Goal: Transaction & Acquisition: Purchase product/service

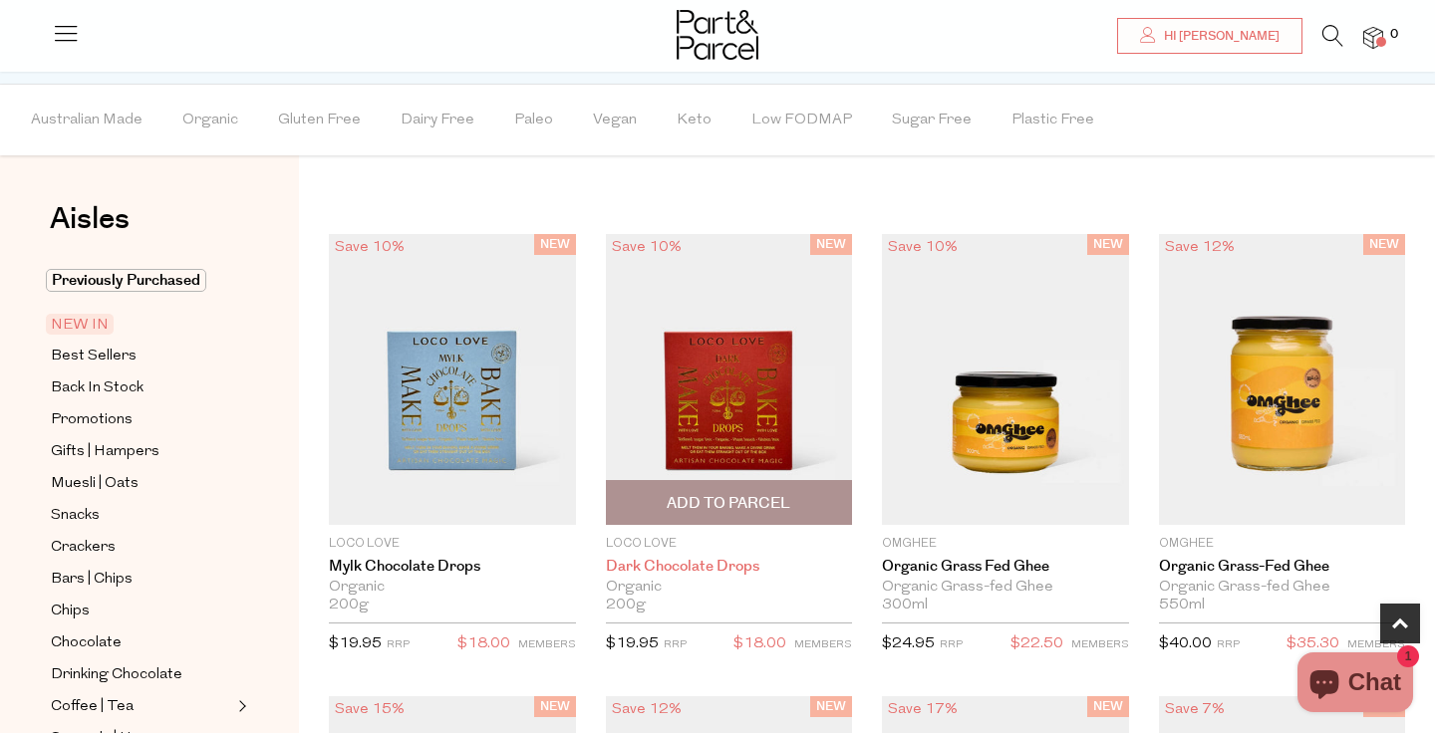
click at [656, 565] on link "Dark Chocolate Drops" at bounding box center [729, 567] width 247 height 18
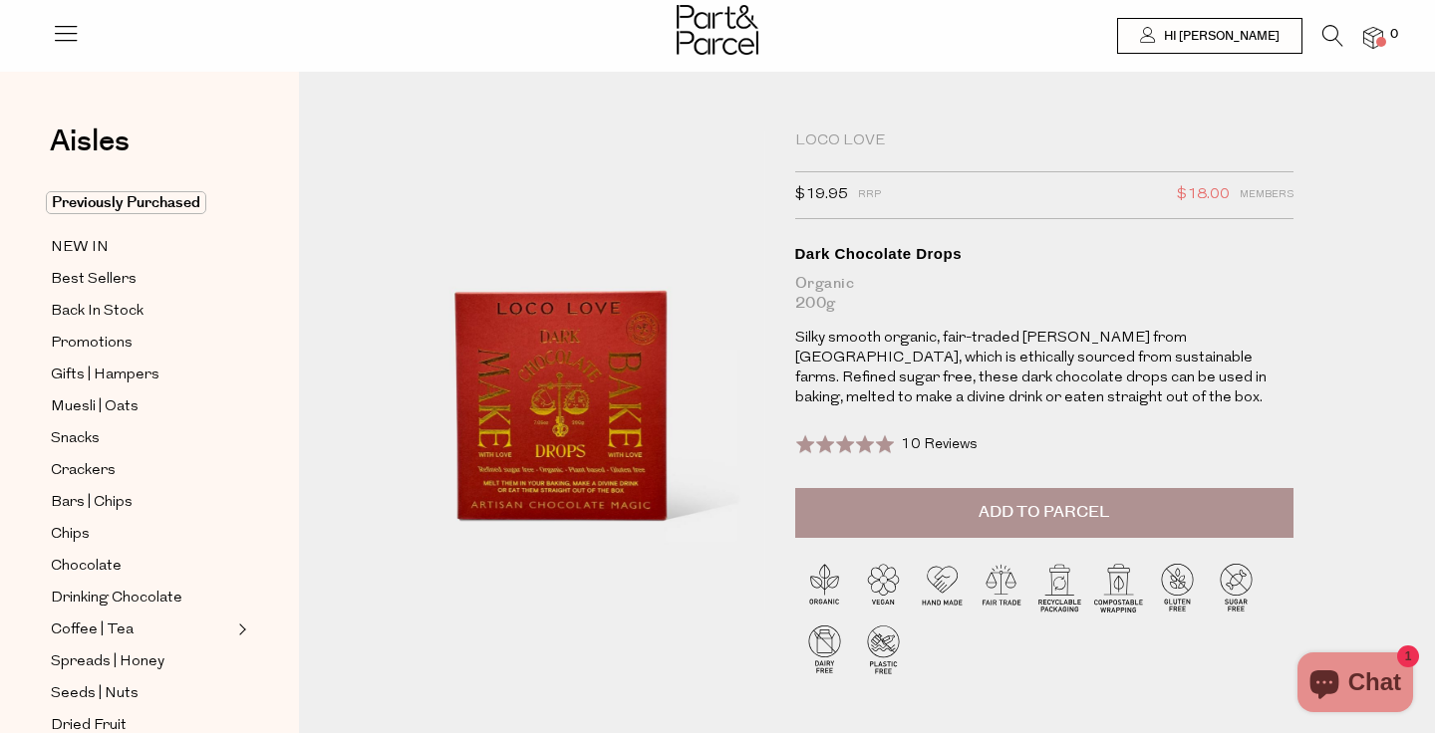
click at [1336, 34] on icon at bounding box center [1332, 36] width 21 height 22
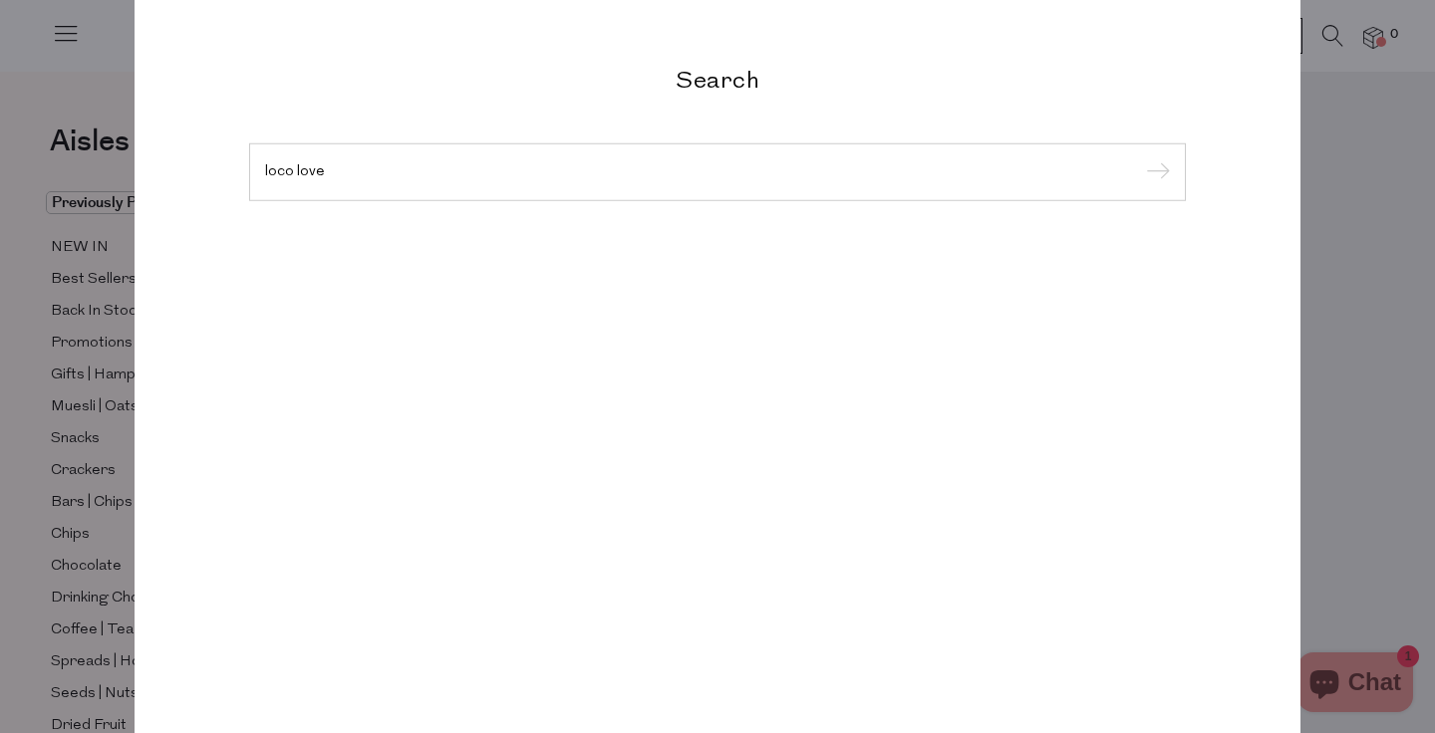
type input "loco love"
click at [1140, 158] on input "submit" at bounding box center [1155, 173] width 30 height 30
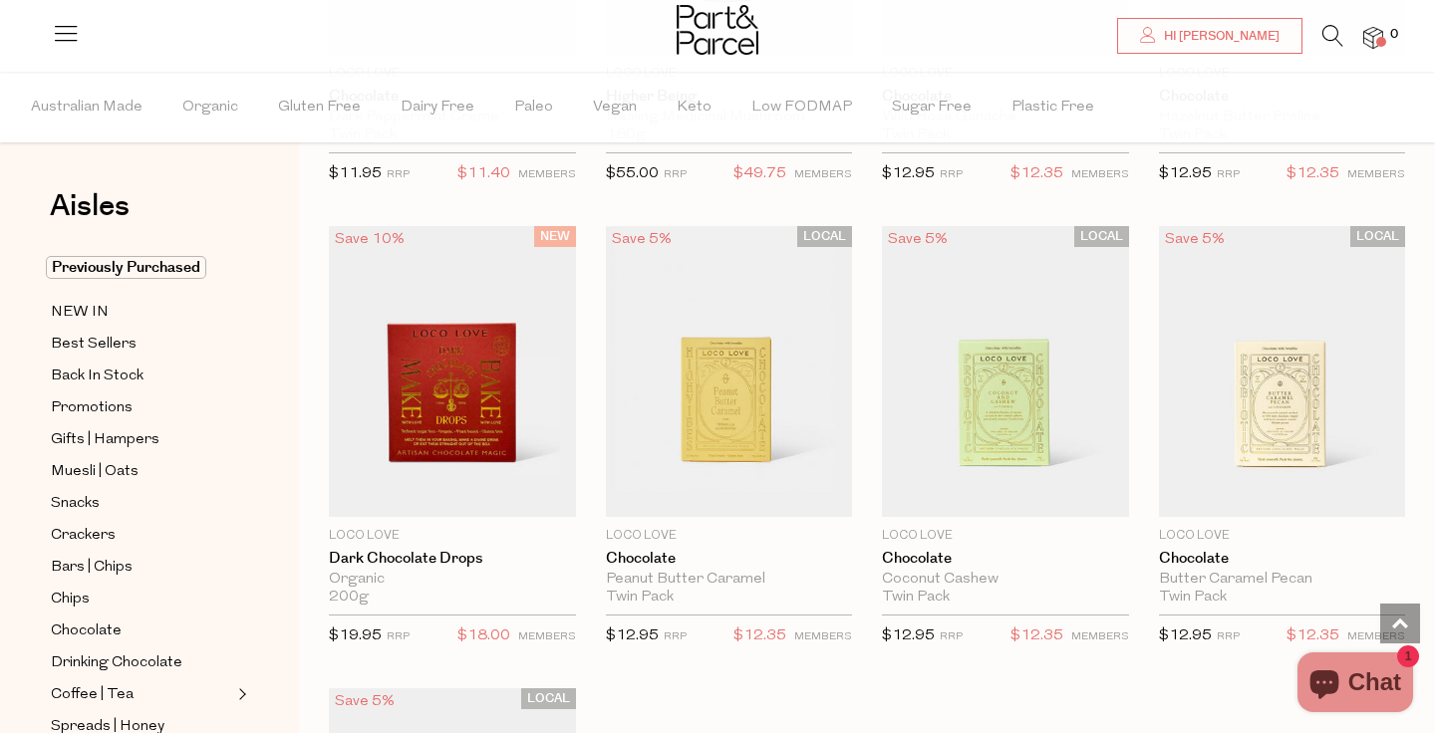
scroll to position [907, 0]
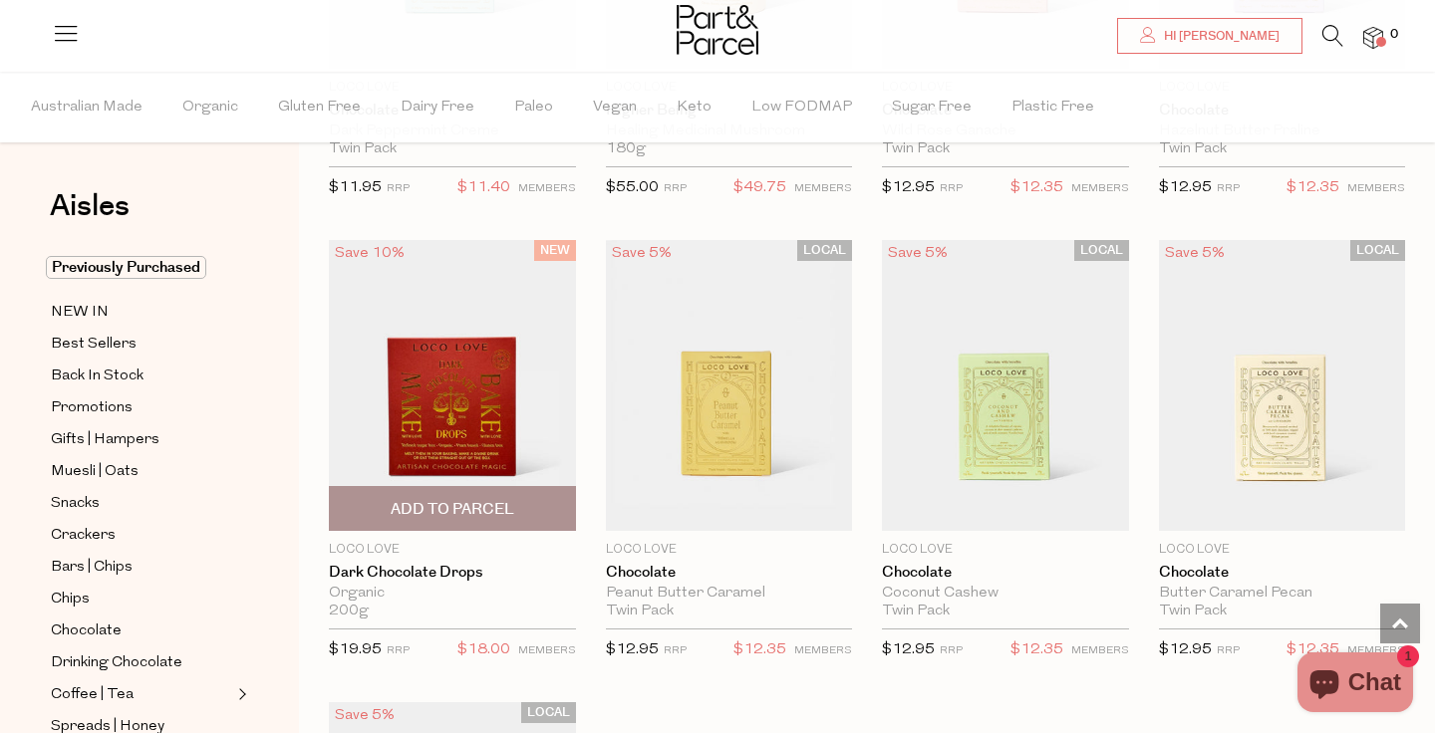
click at [475, 512] on span "Add To Parcel" at bounding box center [453, 509] width 124 height 21
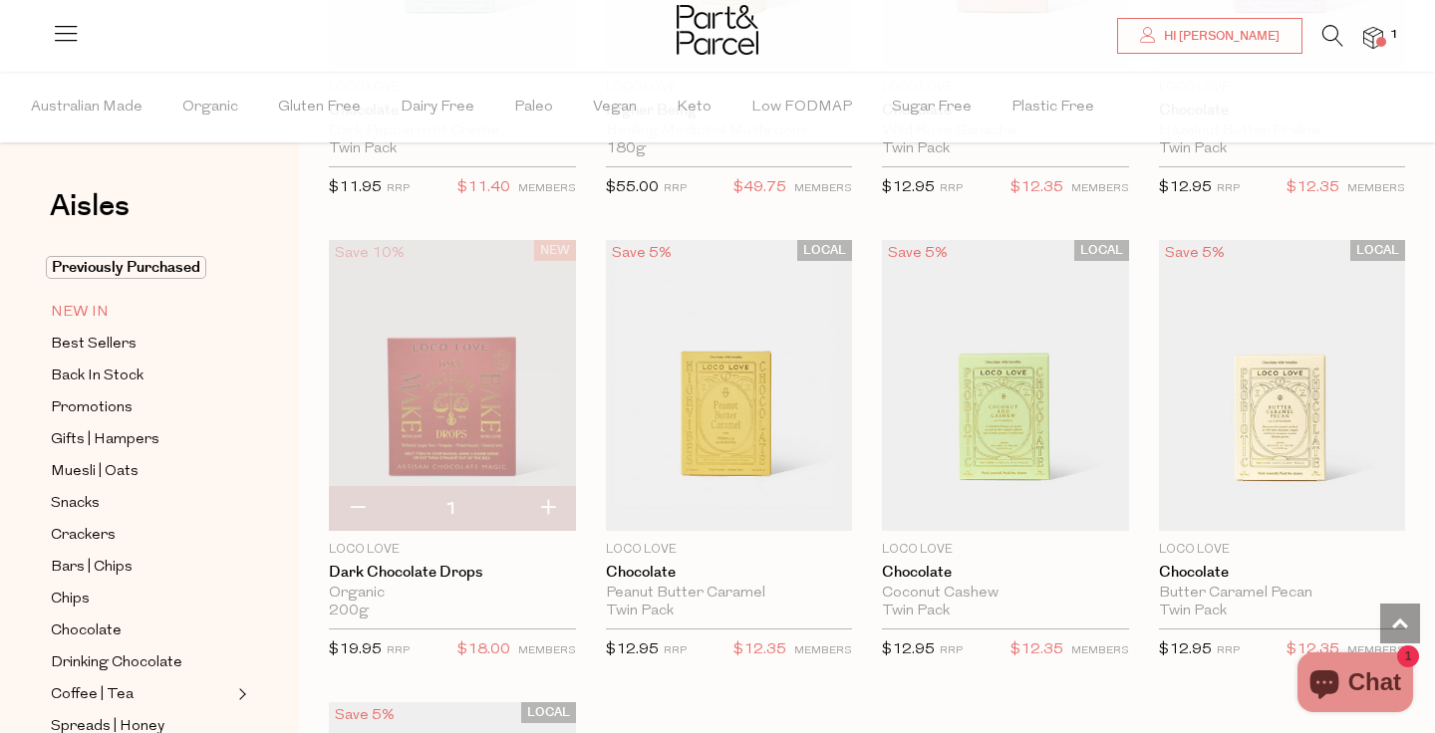
click at [72, 310] on span "NEW IN" at bounding box center [80, 313] width 58 height 24
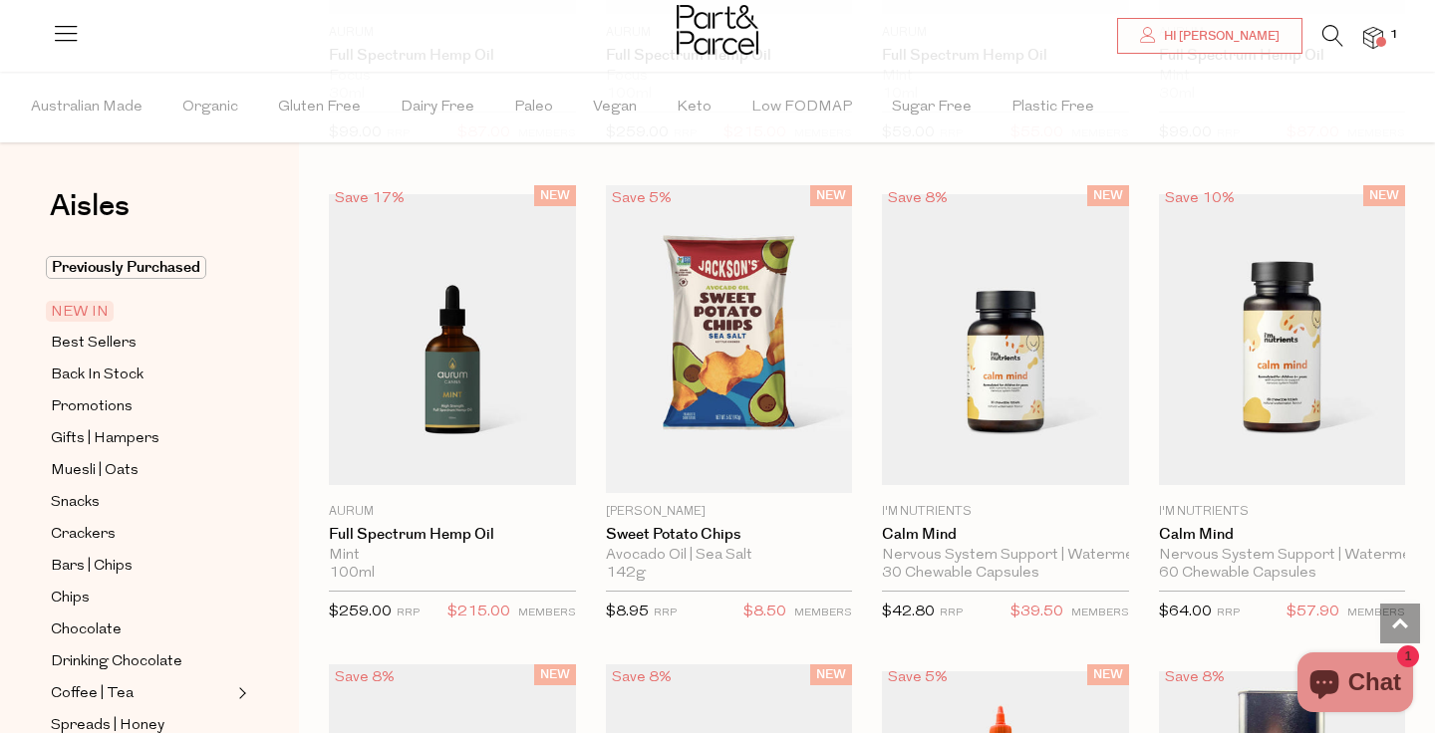
scroll to position [1464, 0]
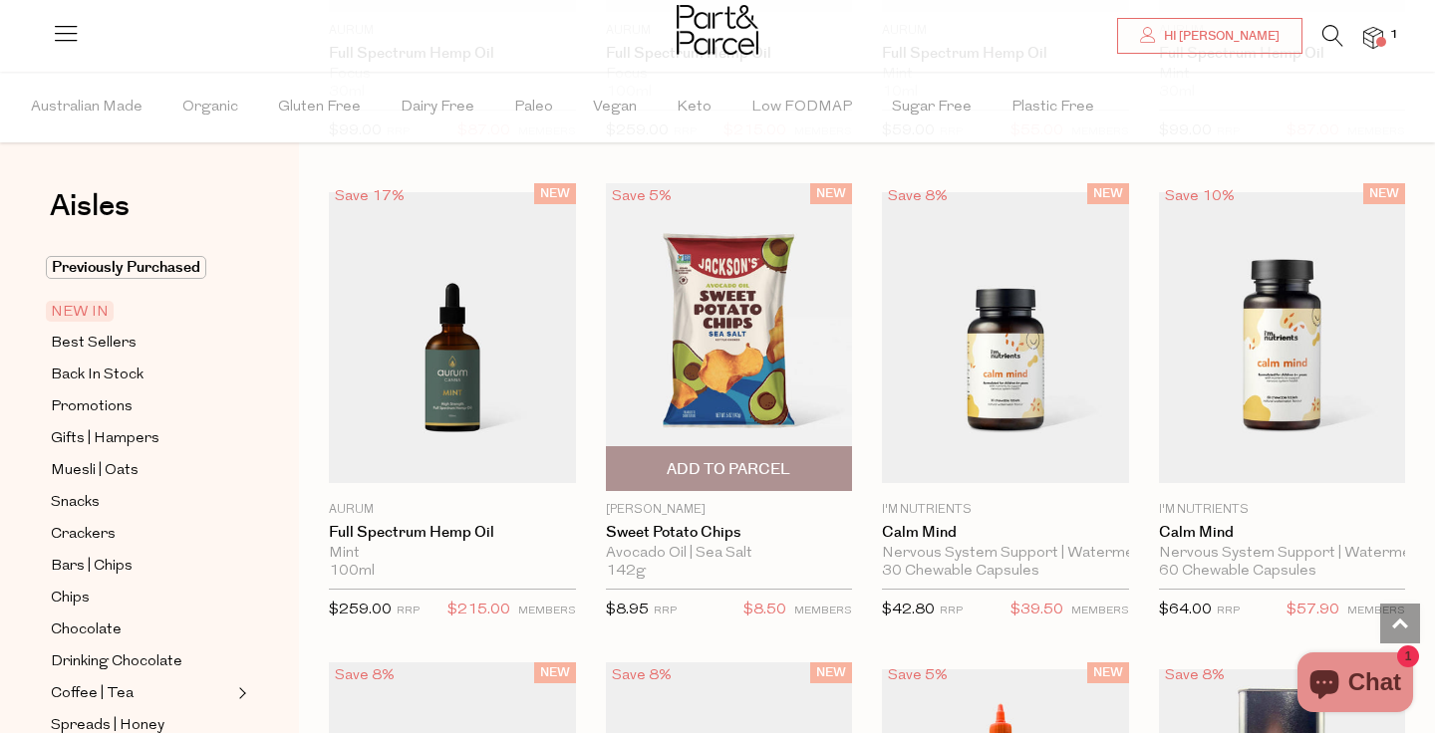
click at [739, 466] on span "Add To Parcel" at bounding box center [729, 469] width 124 height 21
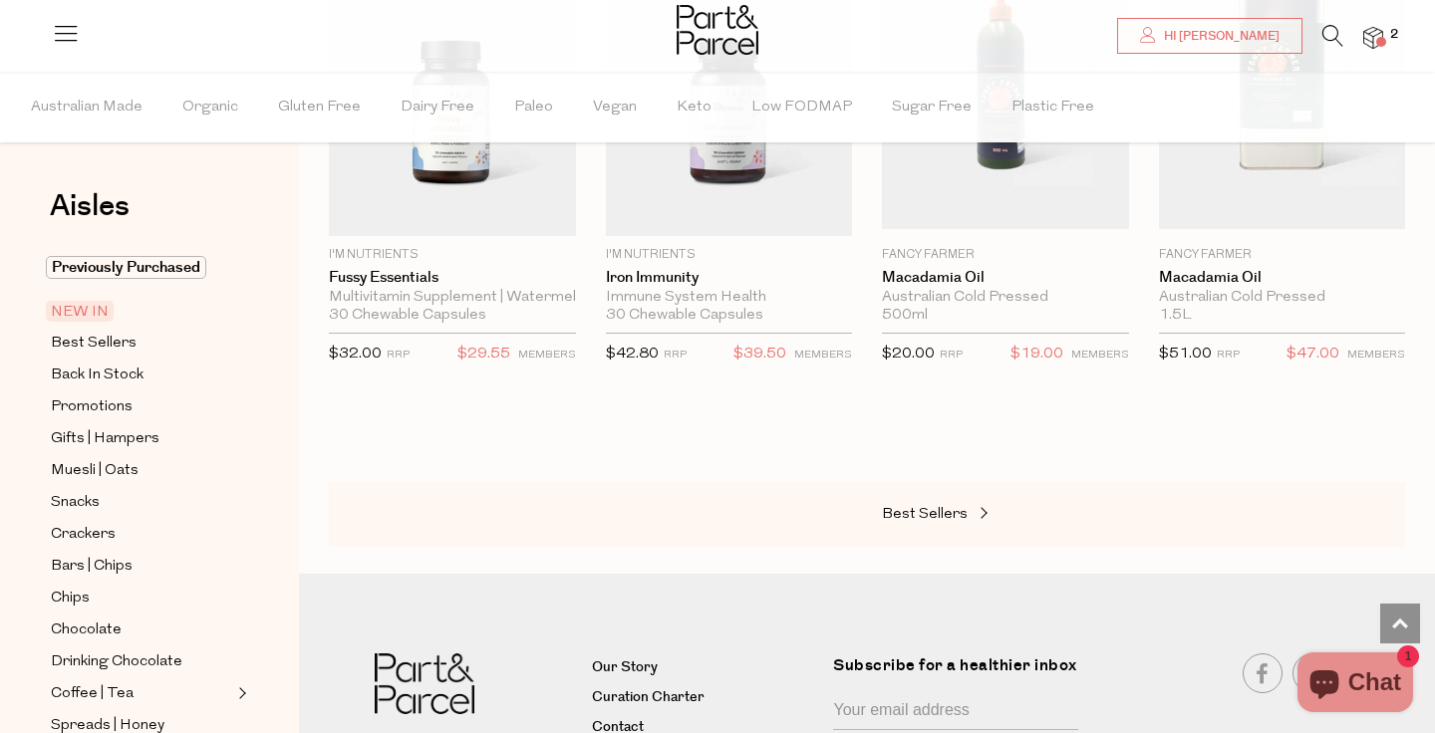
scroll to position [2183, 0]
click at [920, 501] on link "Best Sellers" at bounding box center [981, 514] width 199 height 26
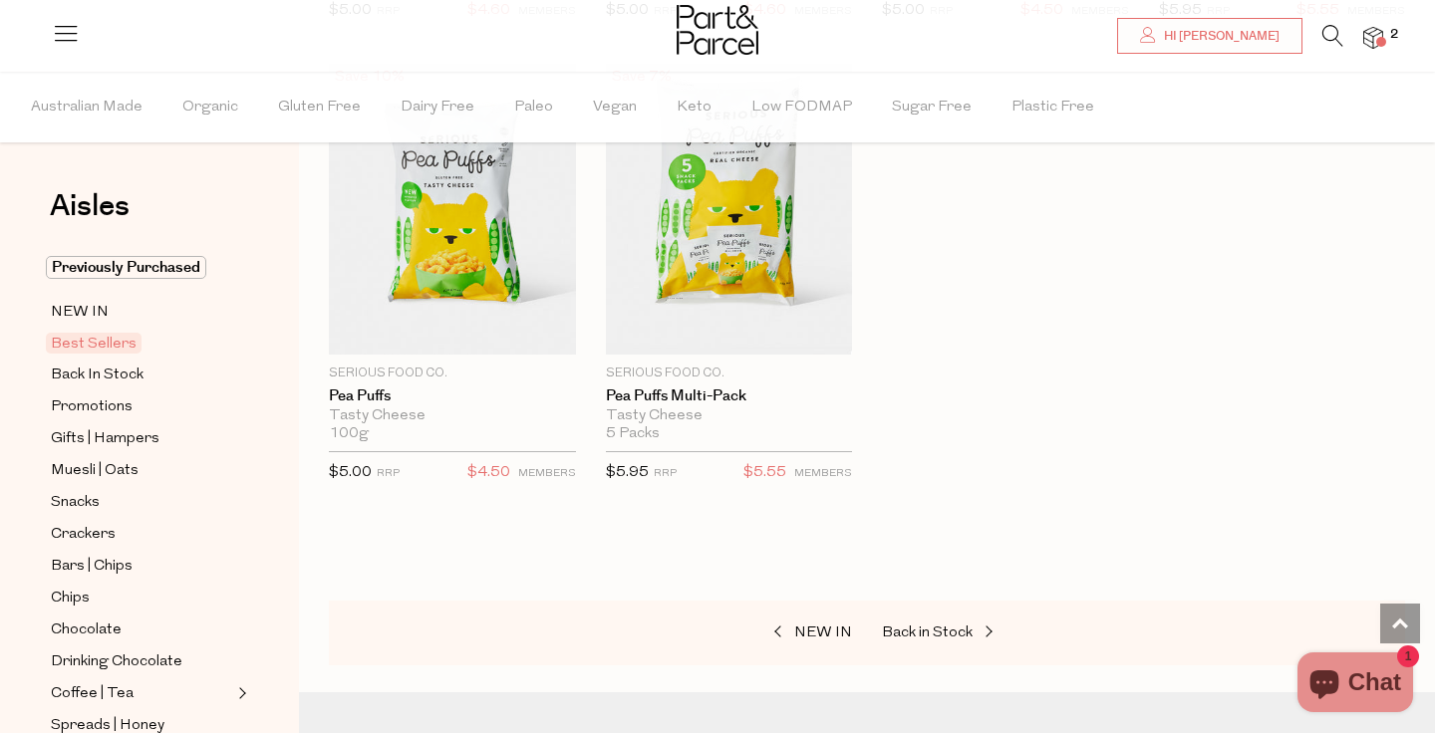
scroll to position [4891, 0]
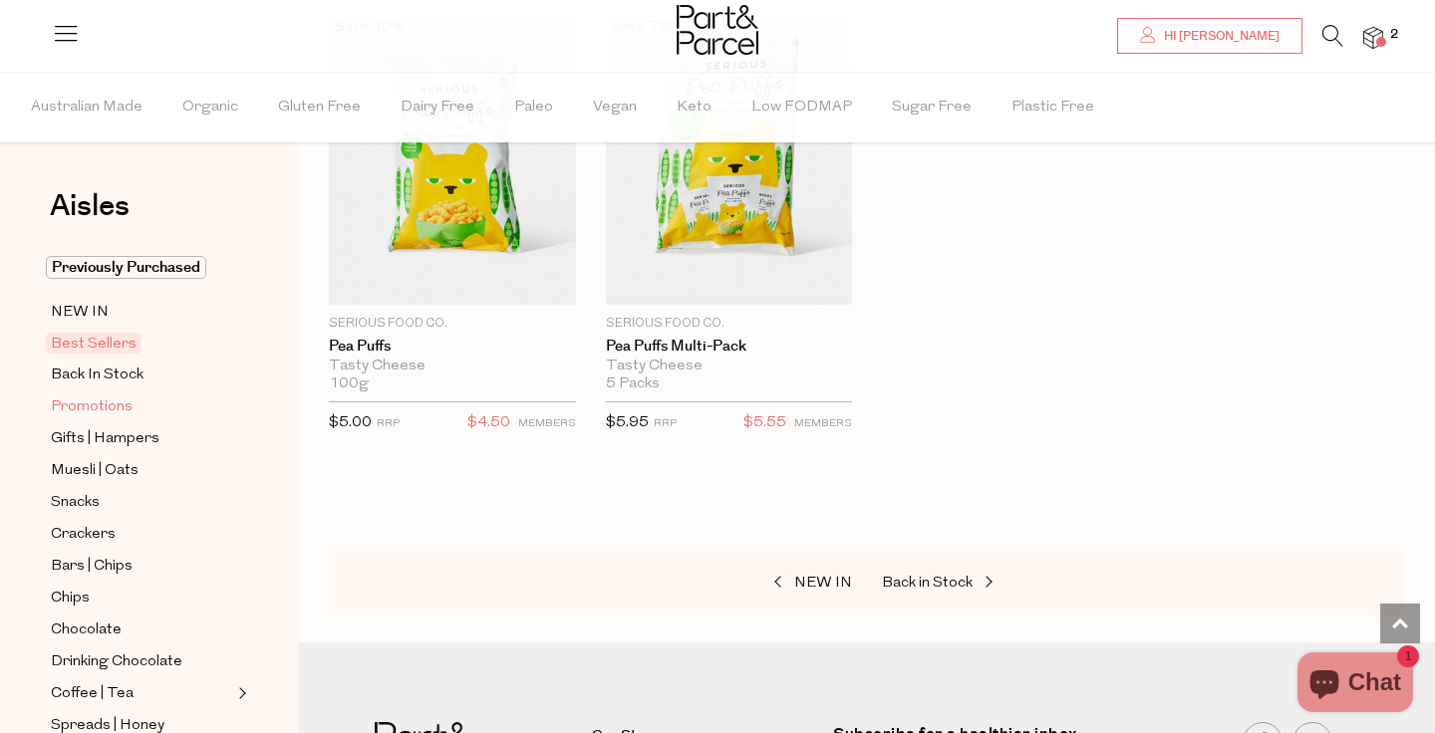
click at [95, 403] on span "Promotions" at bounding box center [92, 408] width 82 height 24
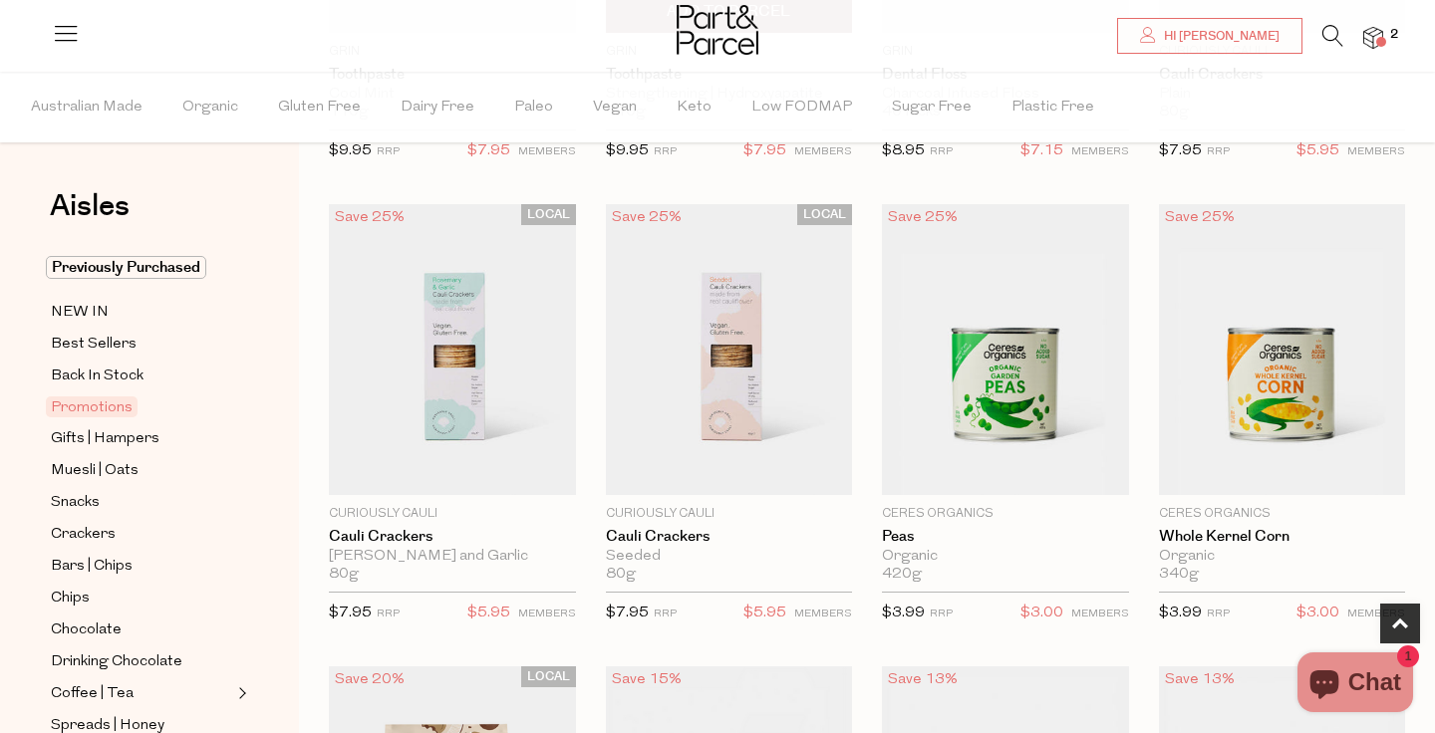
scroll to position [521, 0]
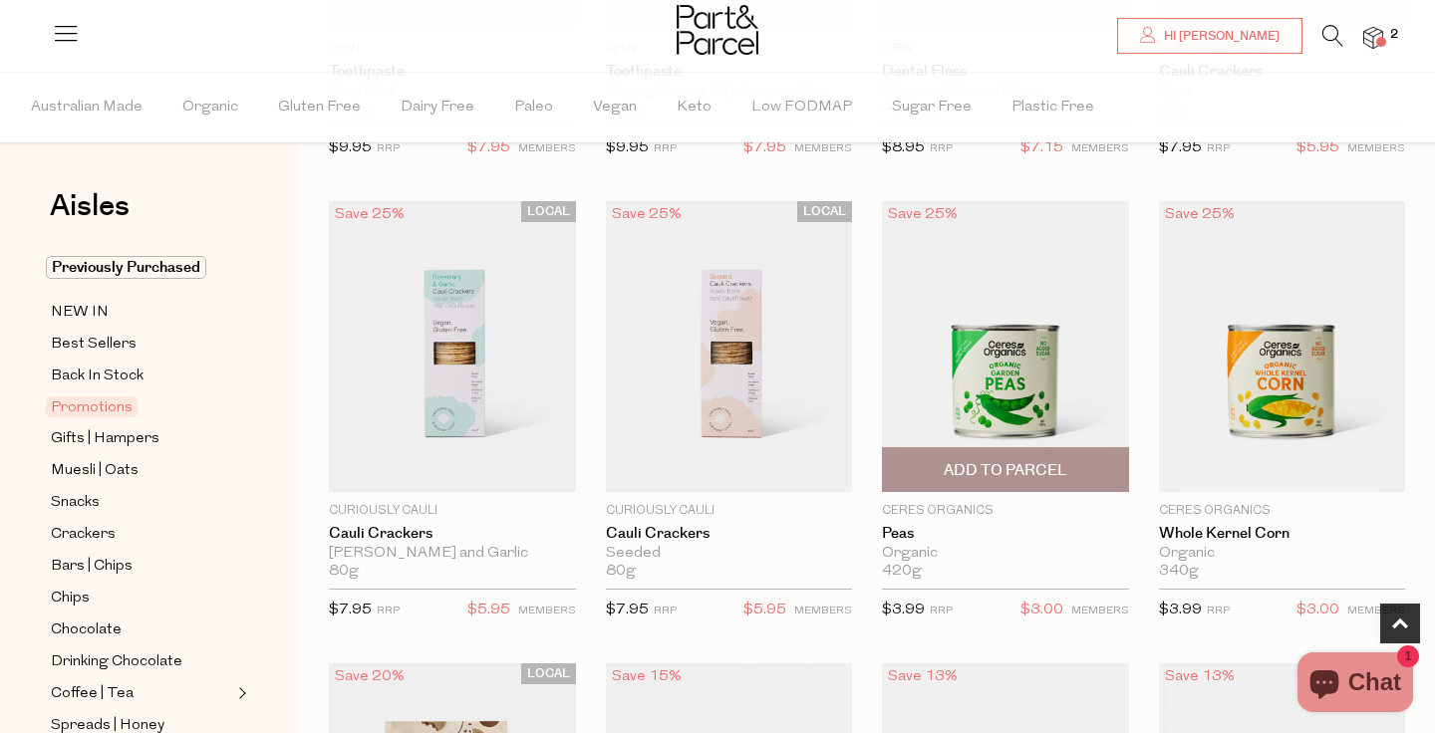
click at [1024, 464] on span "Add To Parcel" at bounding box center [1006, 470] width 124 height 21
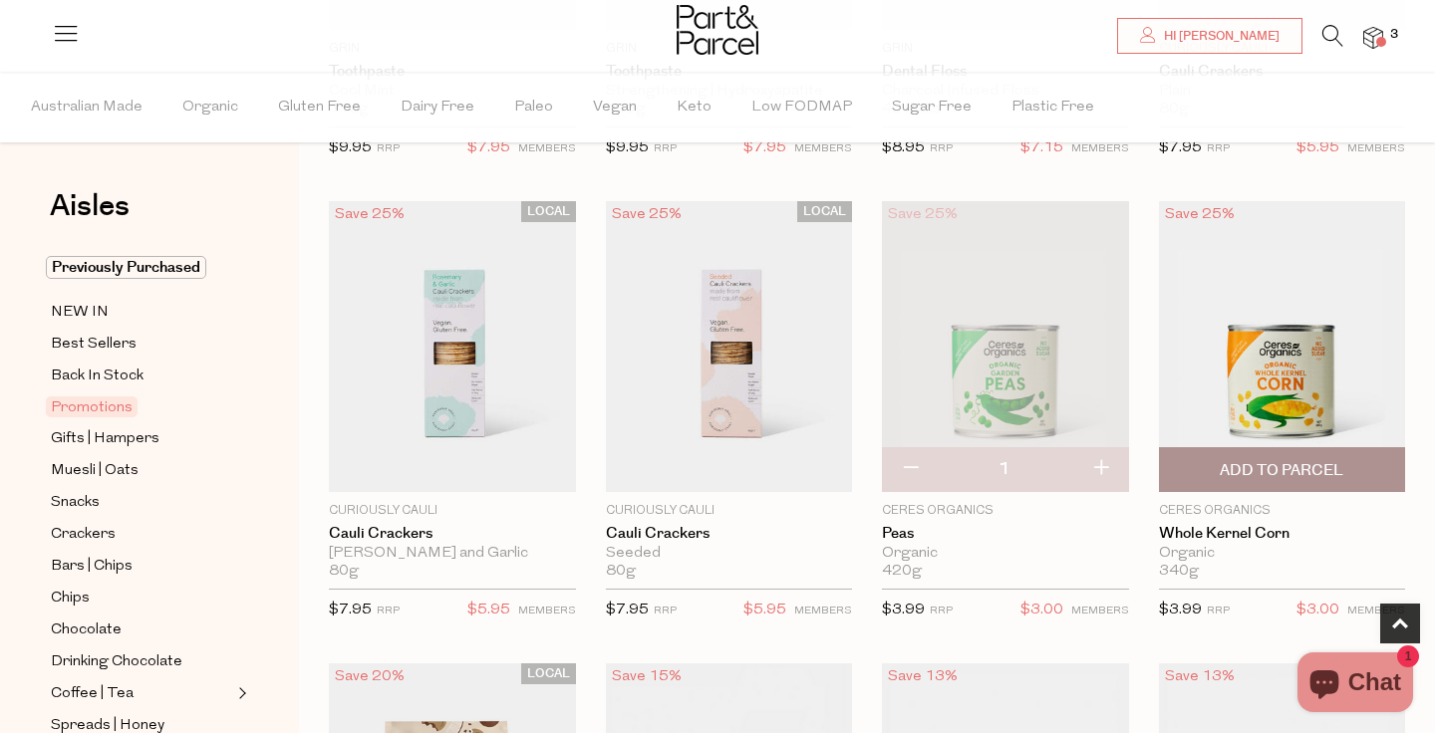
click at [1268, 478] on span "Add To Parcel" at bounding box center [1282, 470] width 124 height 21
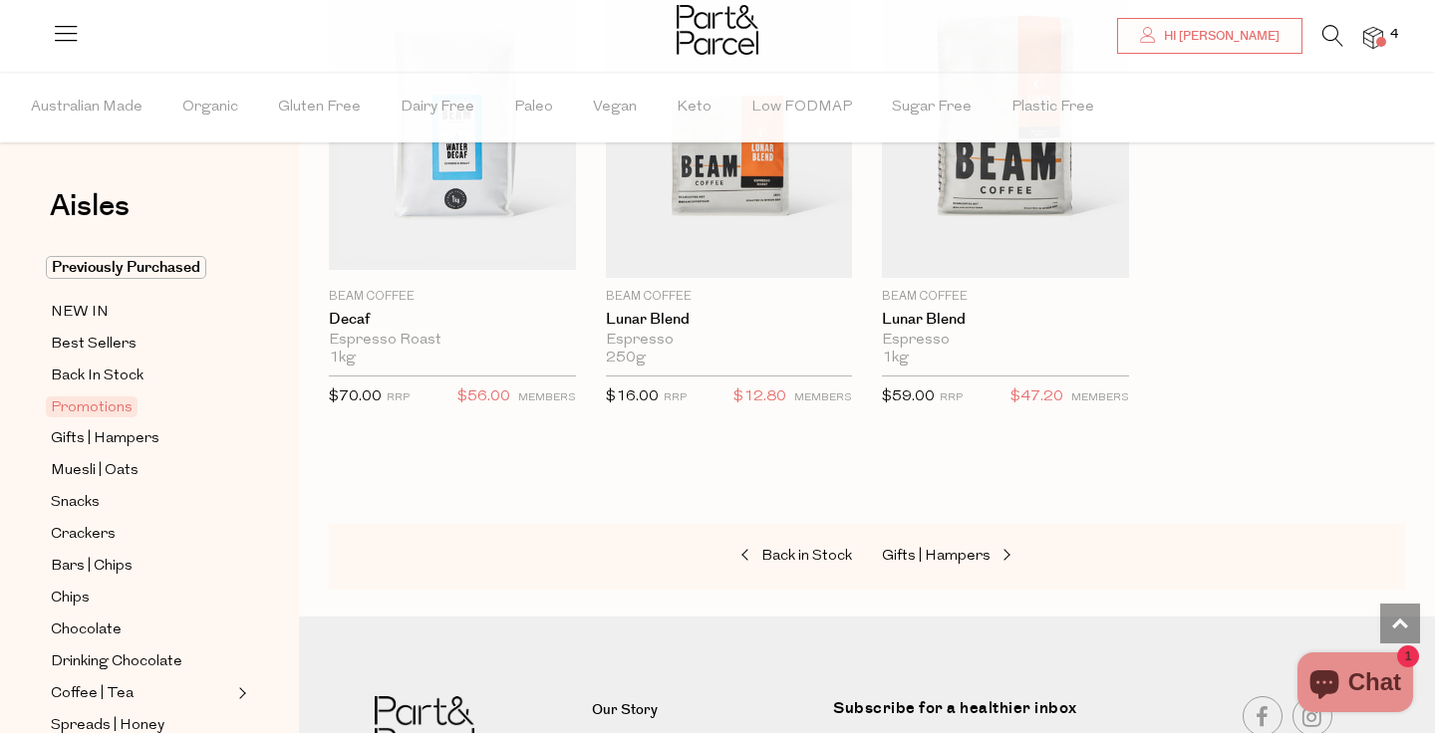
scroll to position [2143, 0]
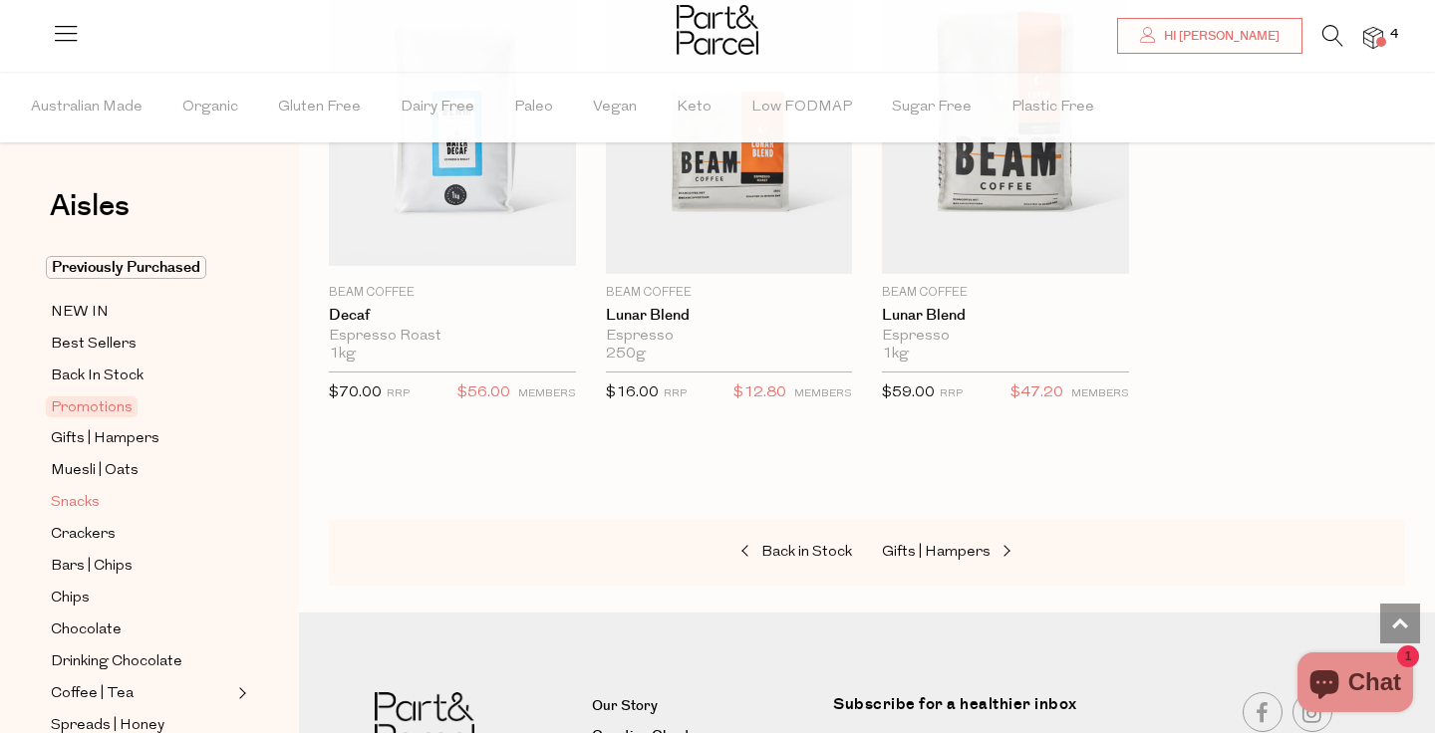
click at [69, 509] on span "Snacks" at bounding box center [75, 503] width 49 height 24
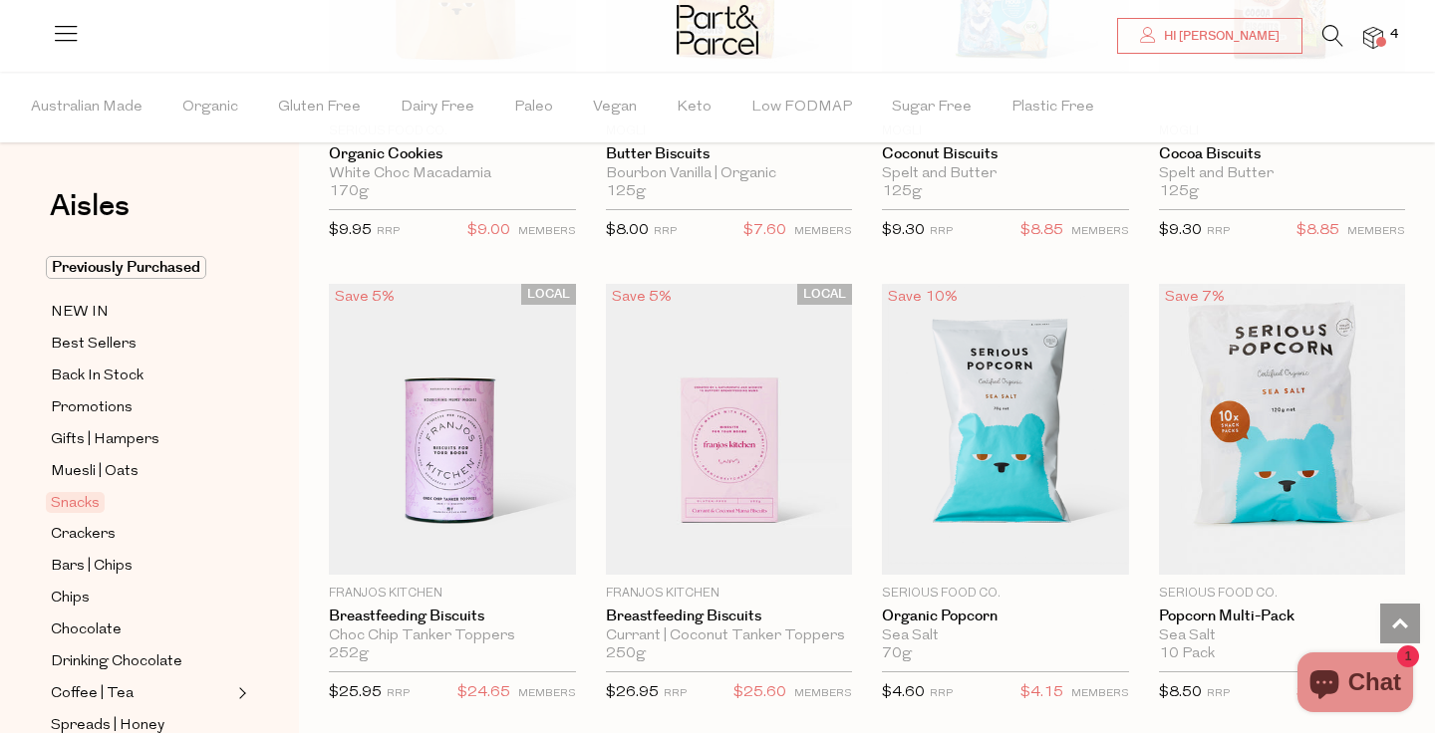
scroll to position [4636, 0]
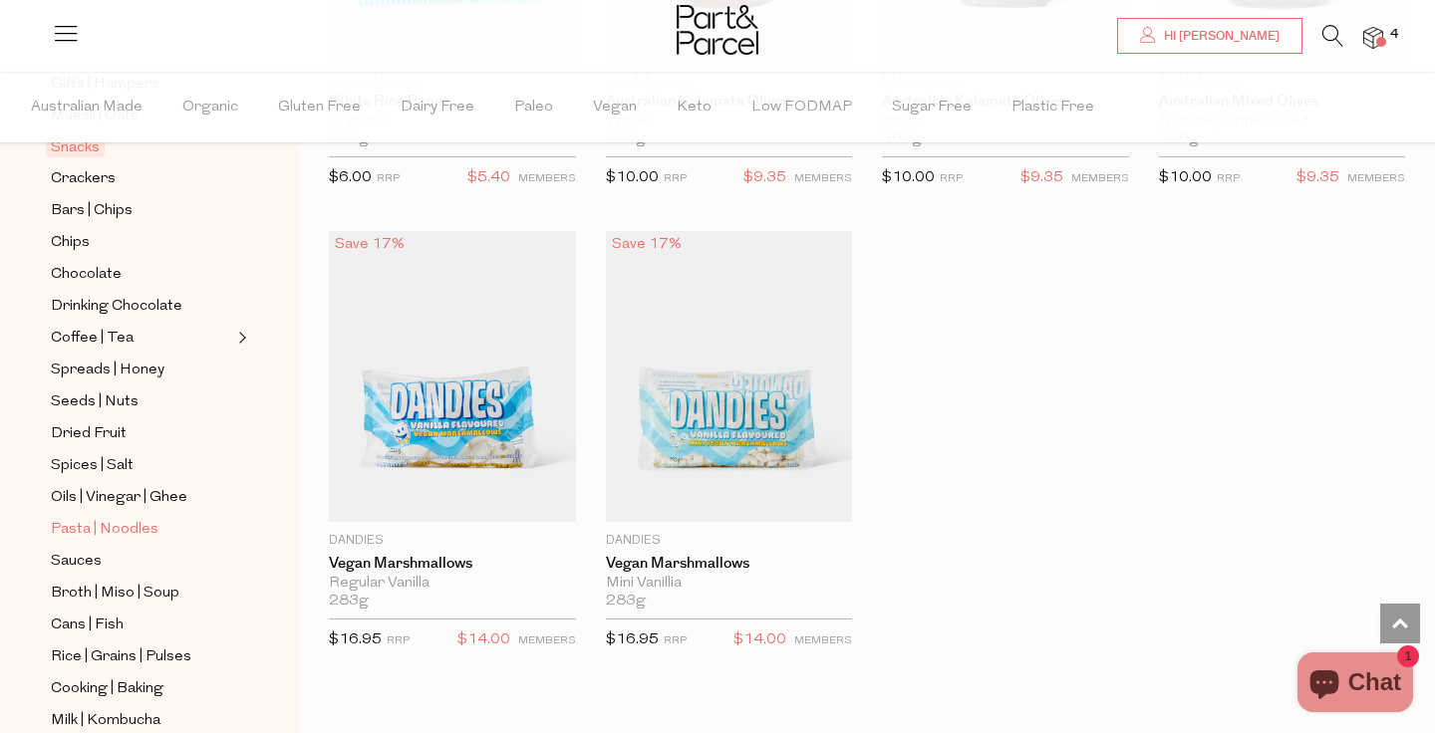
scroll to position [363, 0]
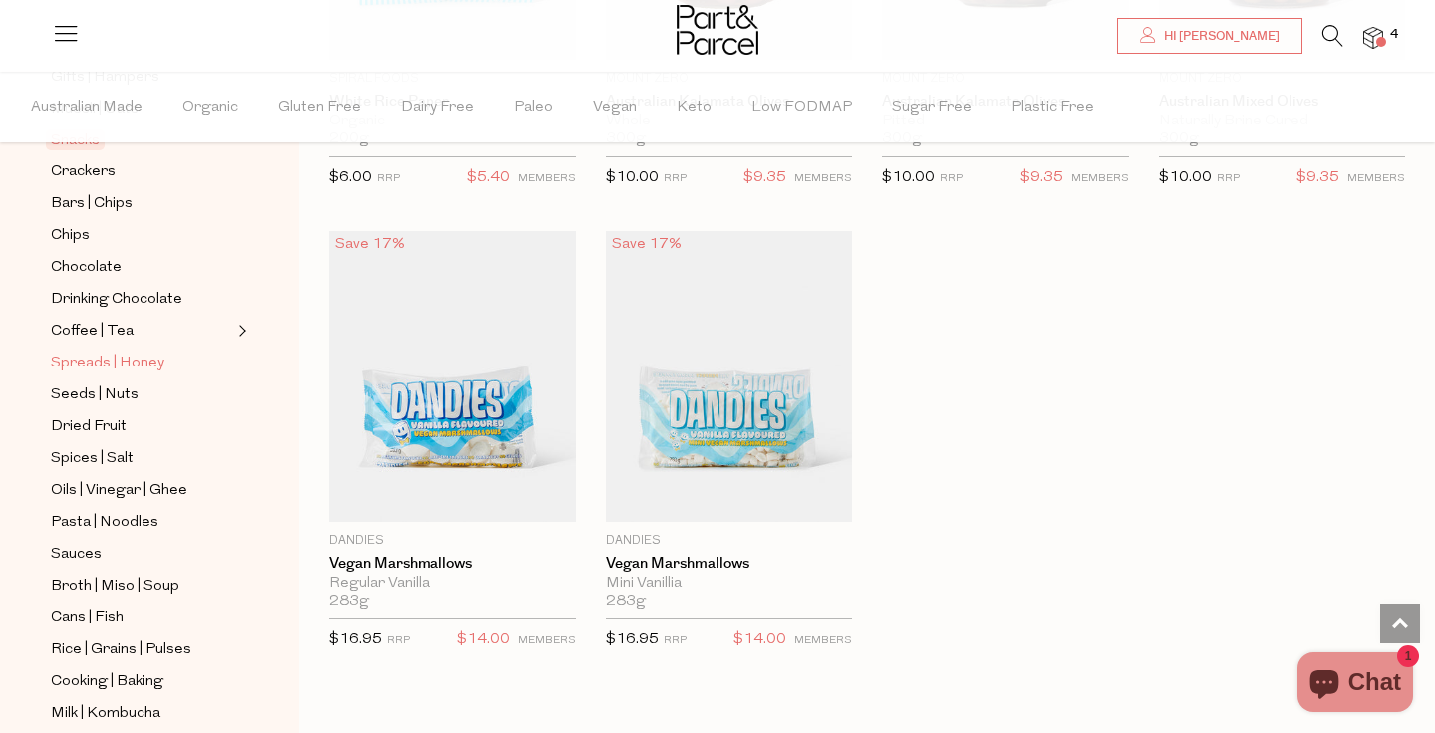
click at [128, 368] on span "Spreads | Honey" at bounding box center [108, 364] width 114 height 24
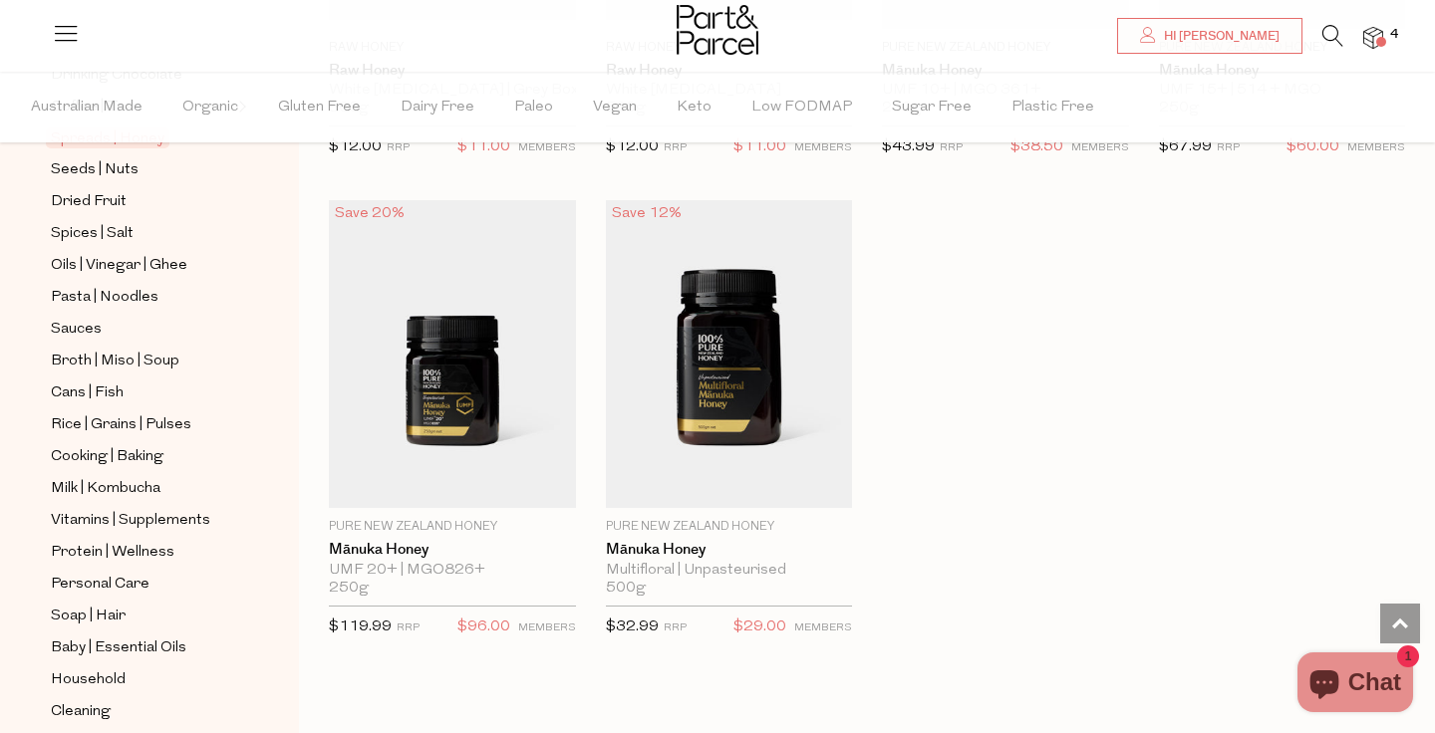
scroll to position [584, 0]
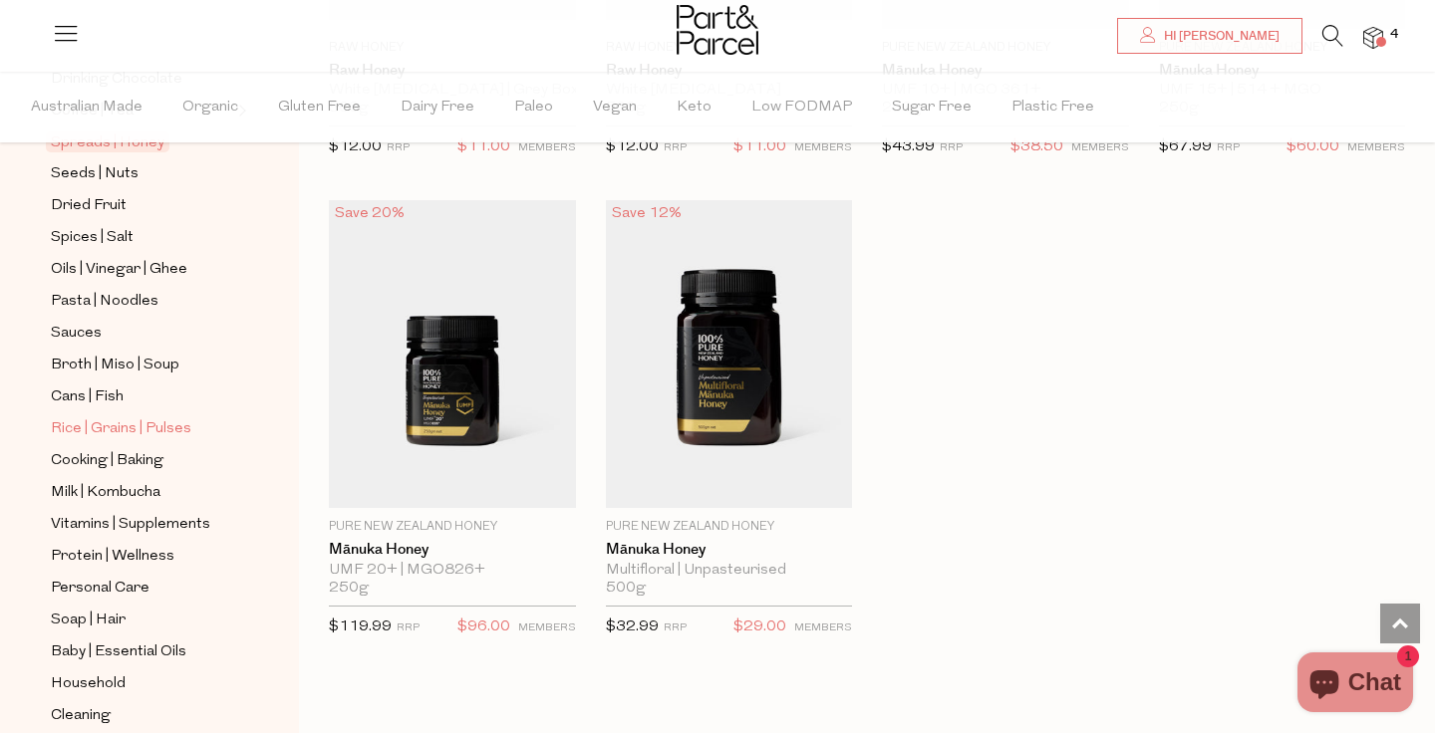
click at [107, 422] on span "Rice | Grains | Pulses" at bounding box center [121, 429] width 140 height 24
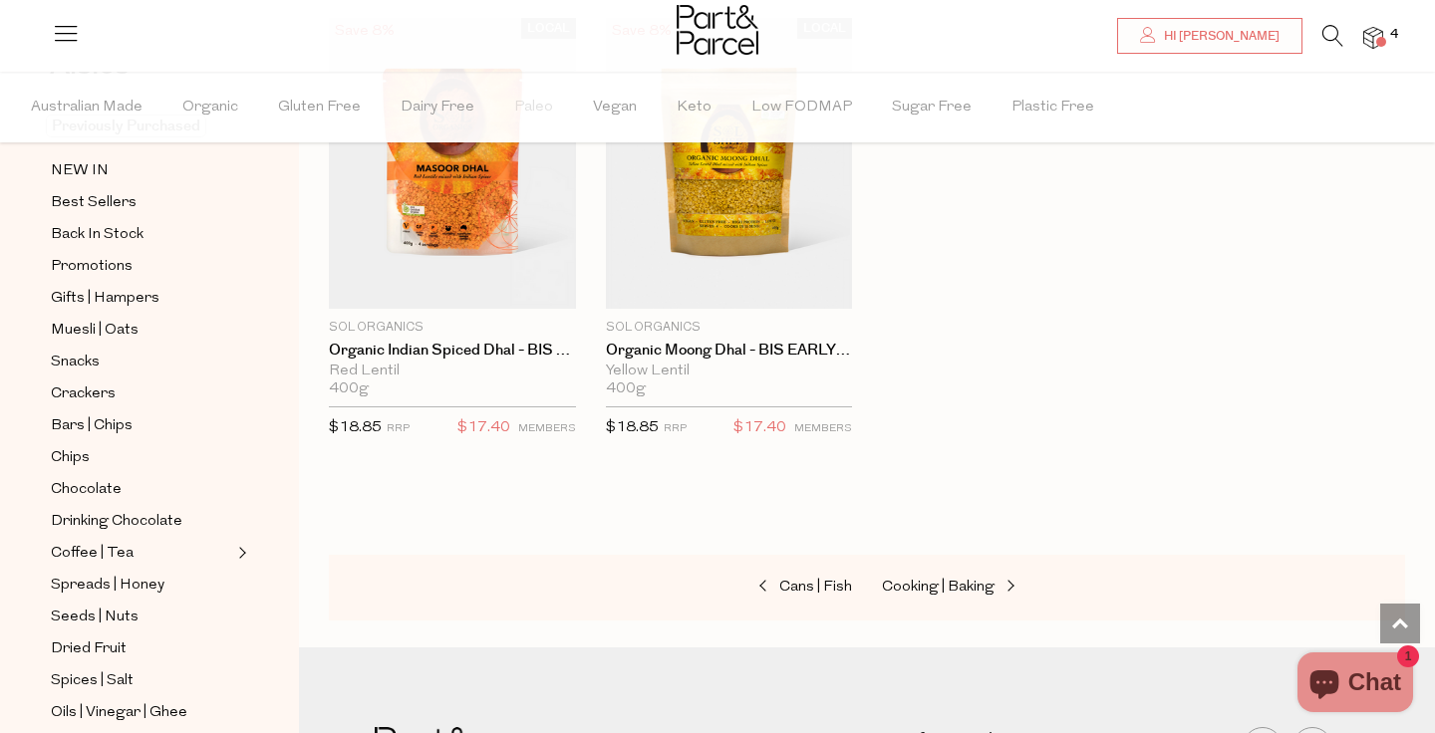
scroll to position [139, 0]
click at [97, 550] on span "Coffee | Tea" at bounding box center [92, 556] width 83 height 24
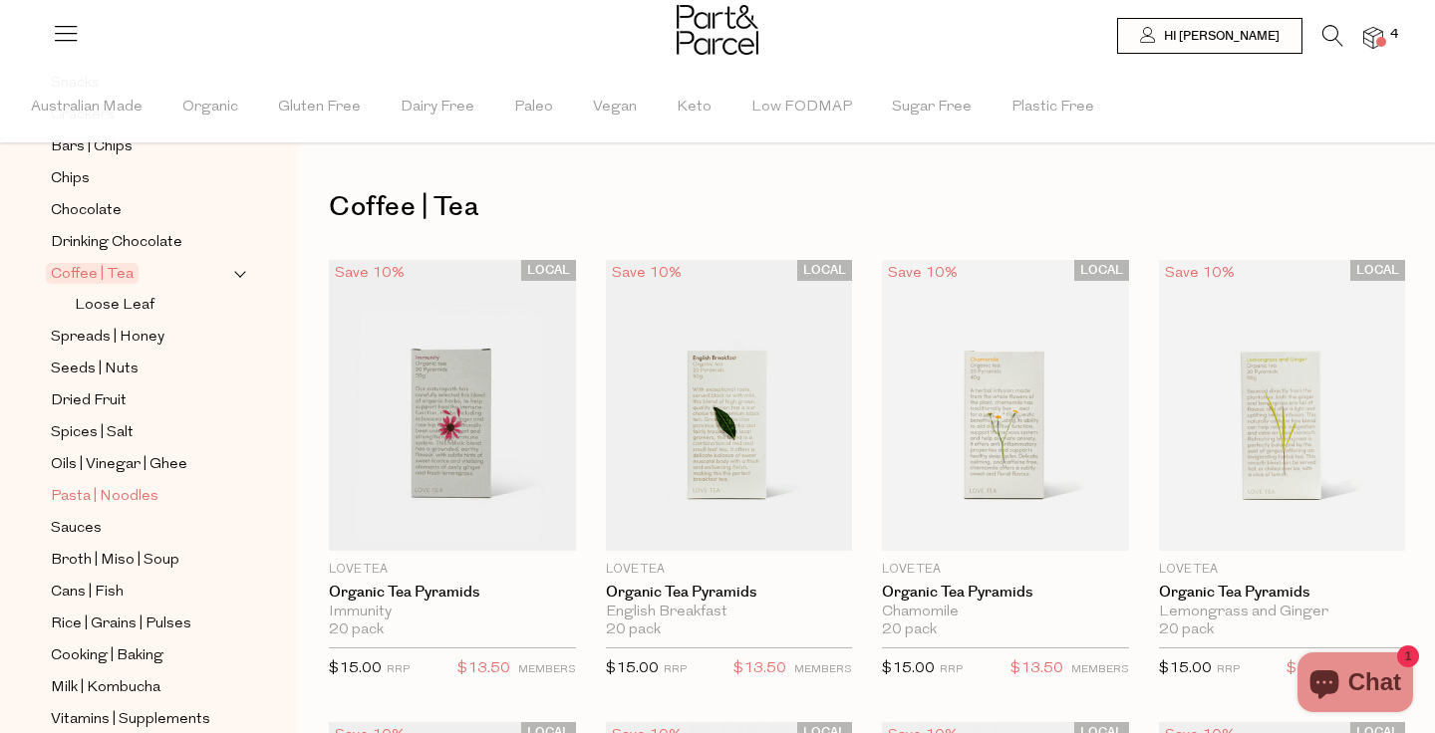
scroll to position [421, 0]
click at [100, 505] on span "Pasta | Noodles" at bounding box center [105, 496] width 108 height 24
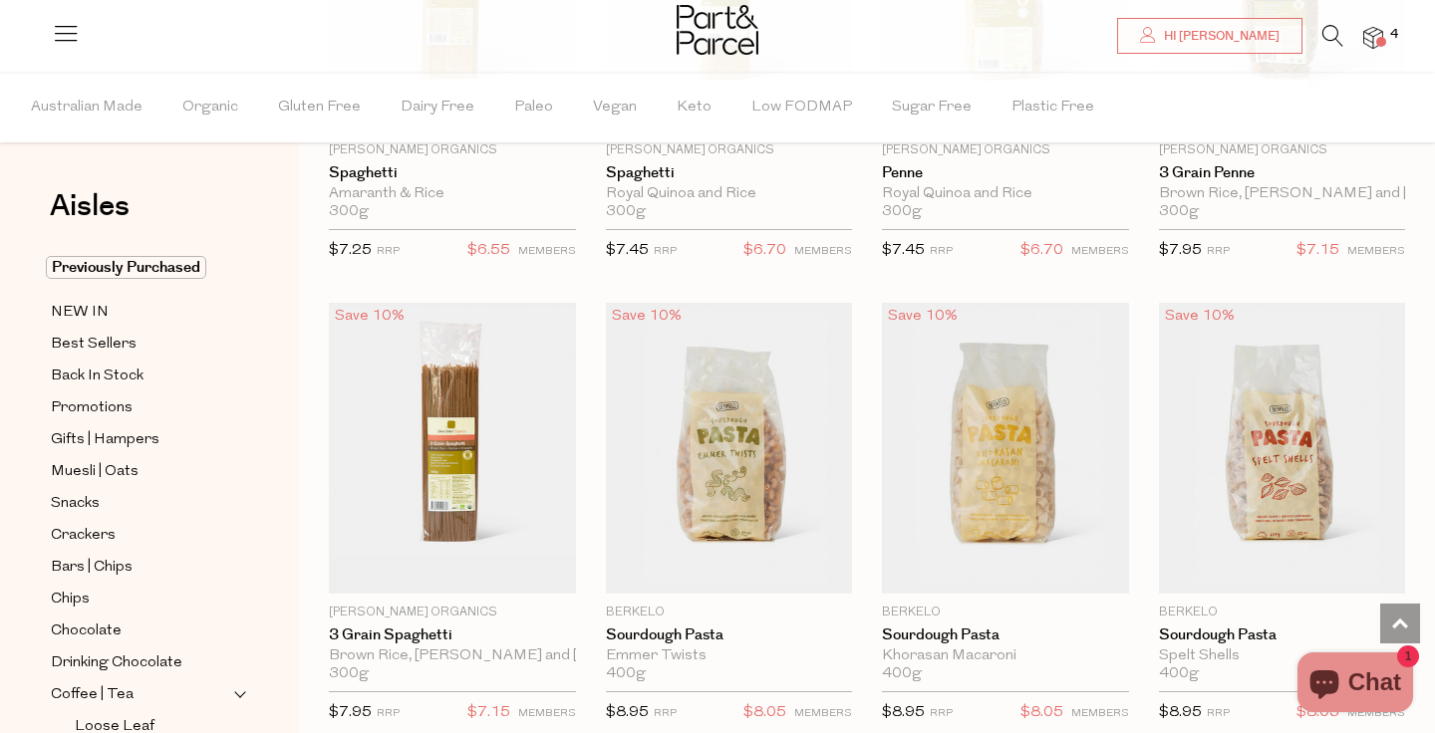
scroll to position [1815, 0]
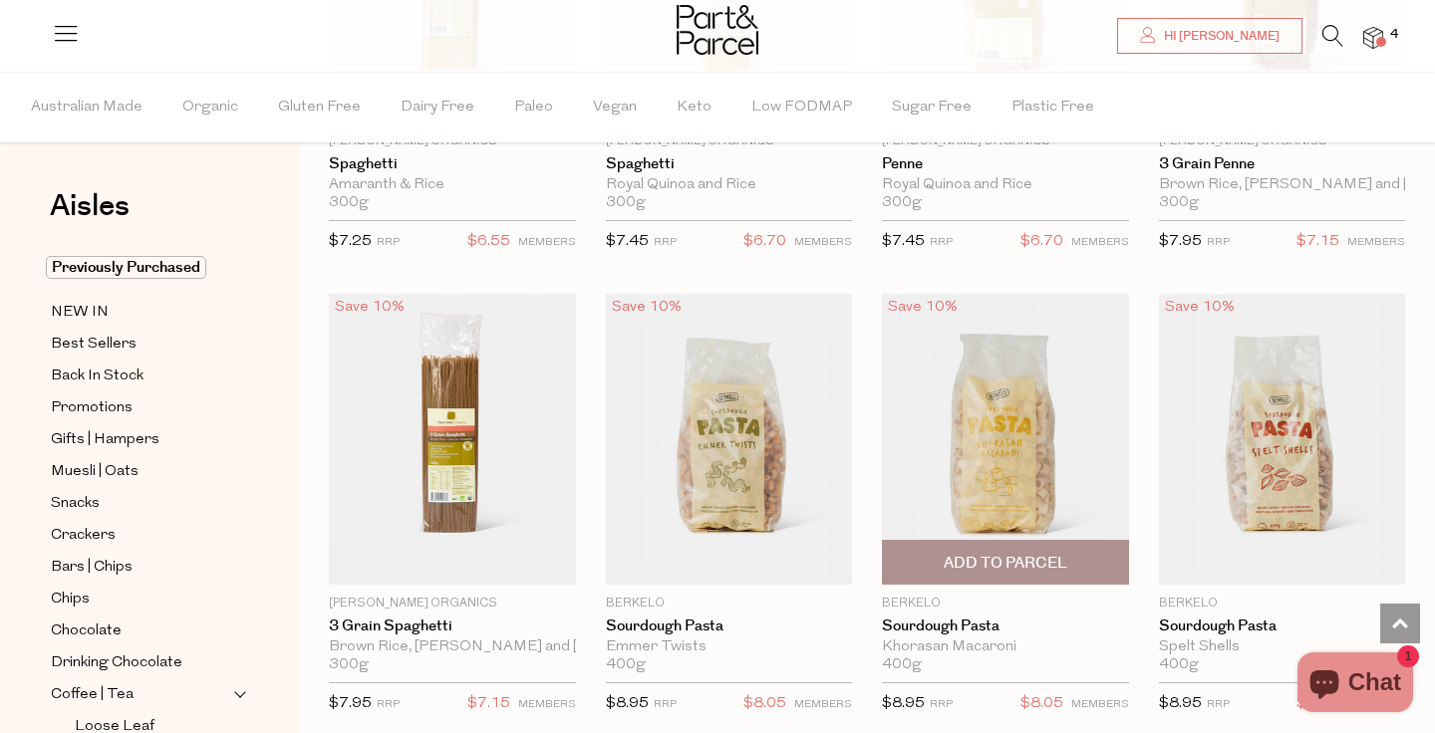
click at [1019, 580] on span "Add To Parcel" at bounding box center [1005, 562] width 235 height 43
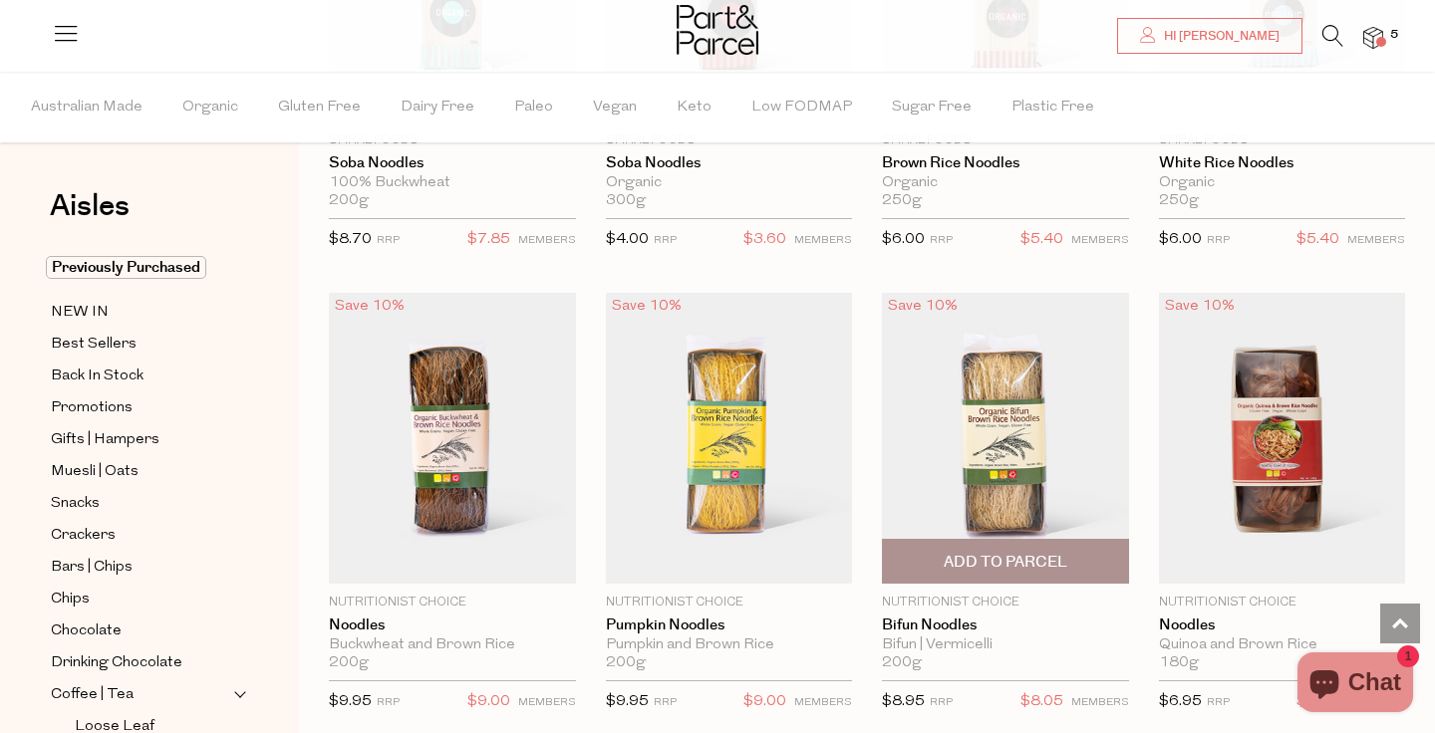
scroll to position [4618, 0]
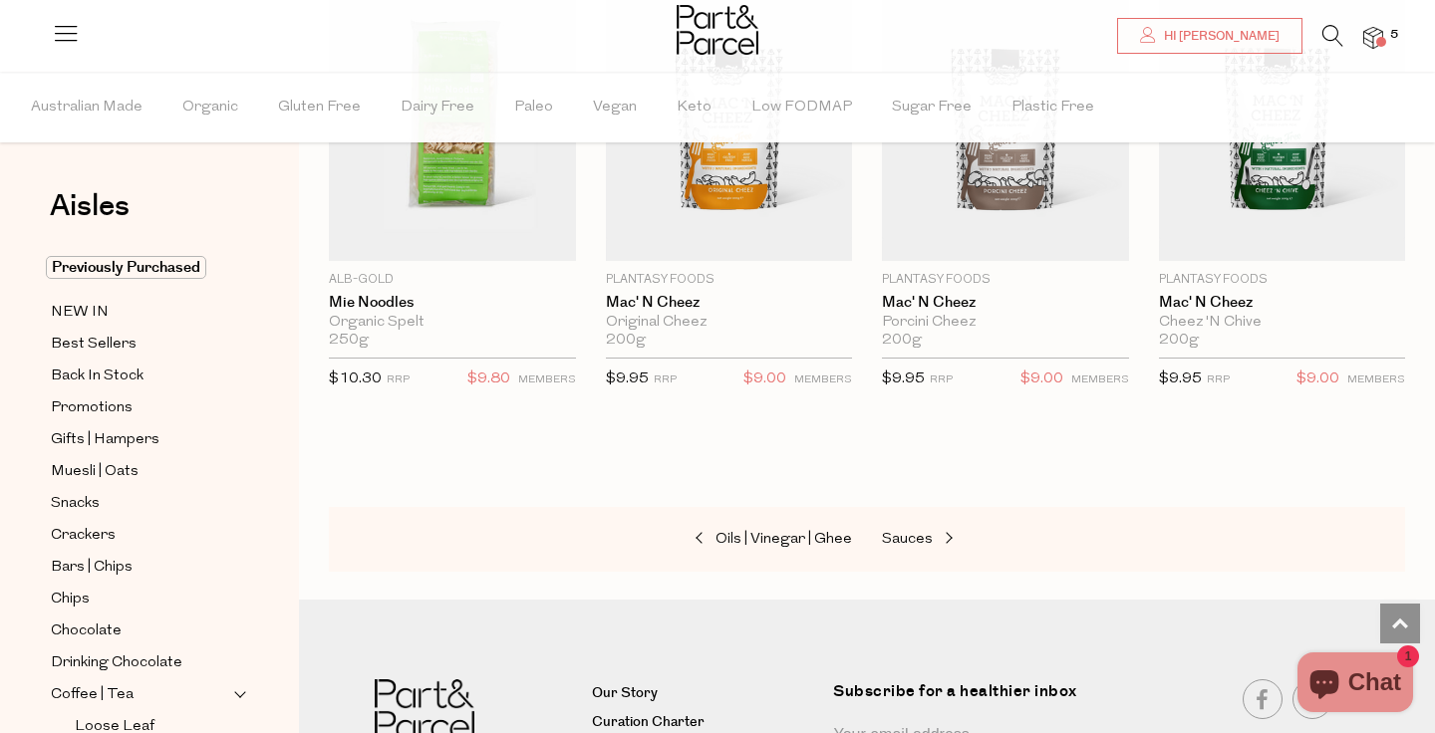
scroll to position [6360, 0]
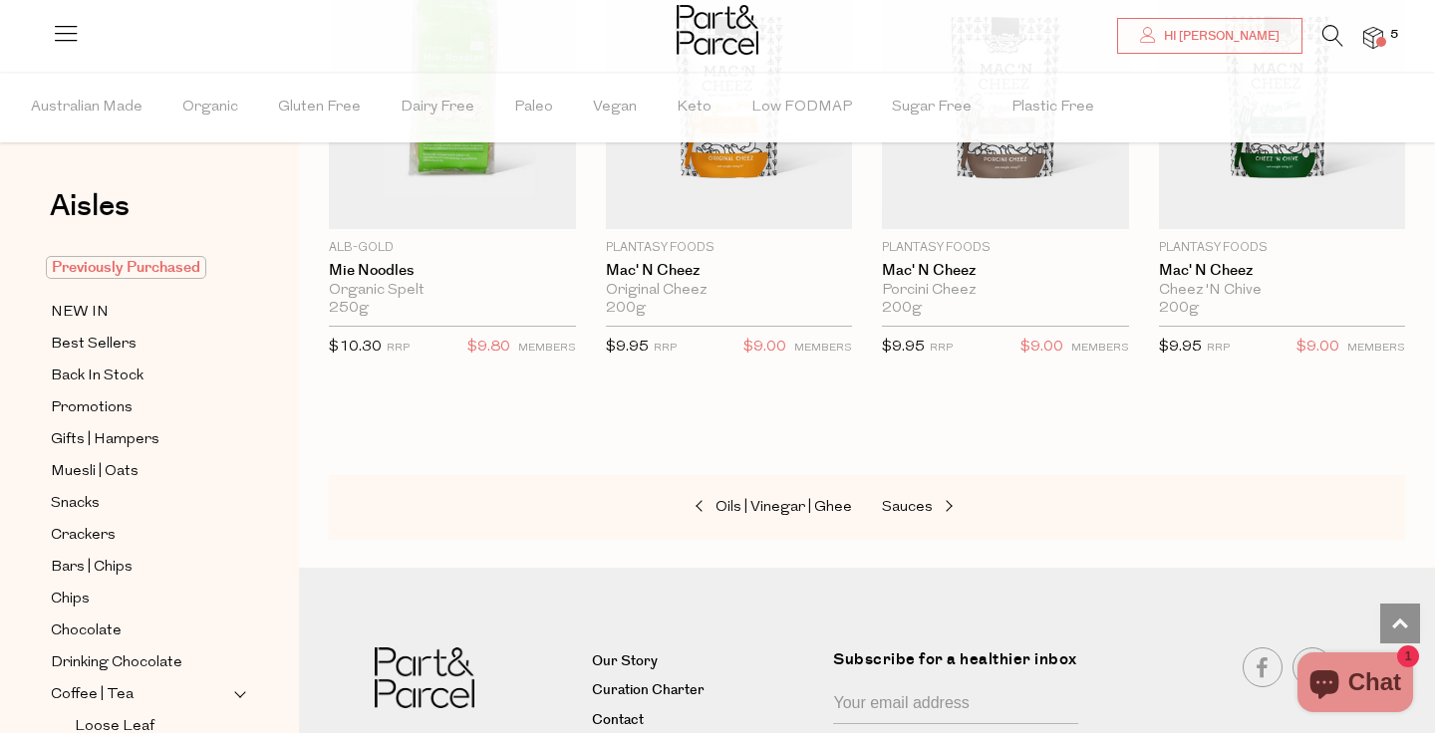
click at [161, 261] on span "Previously Purchased" at bounding box center [126, 267] width 160 height 23
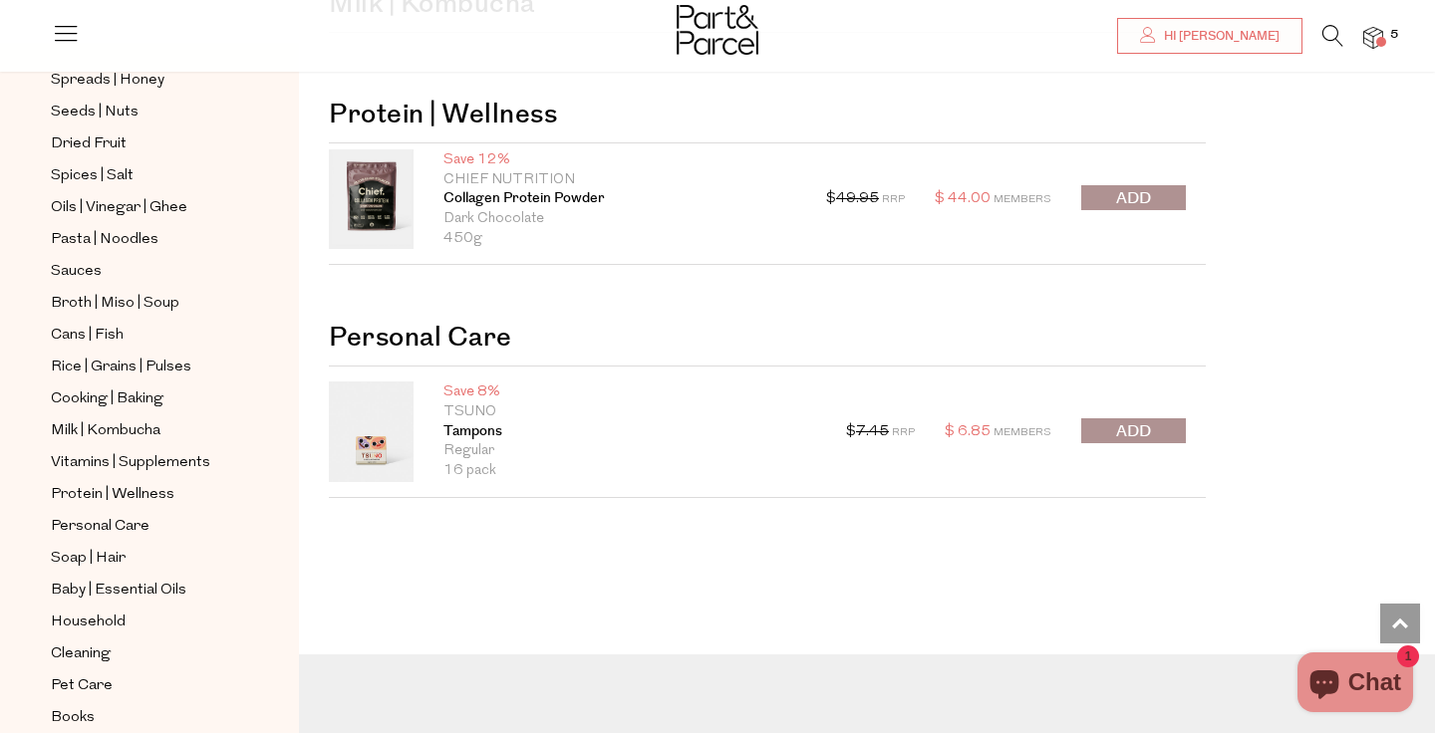
scroll to position [611, 0]
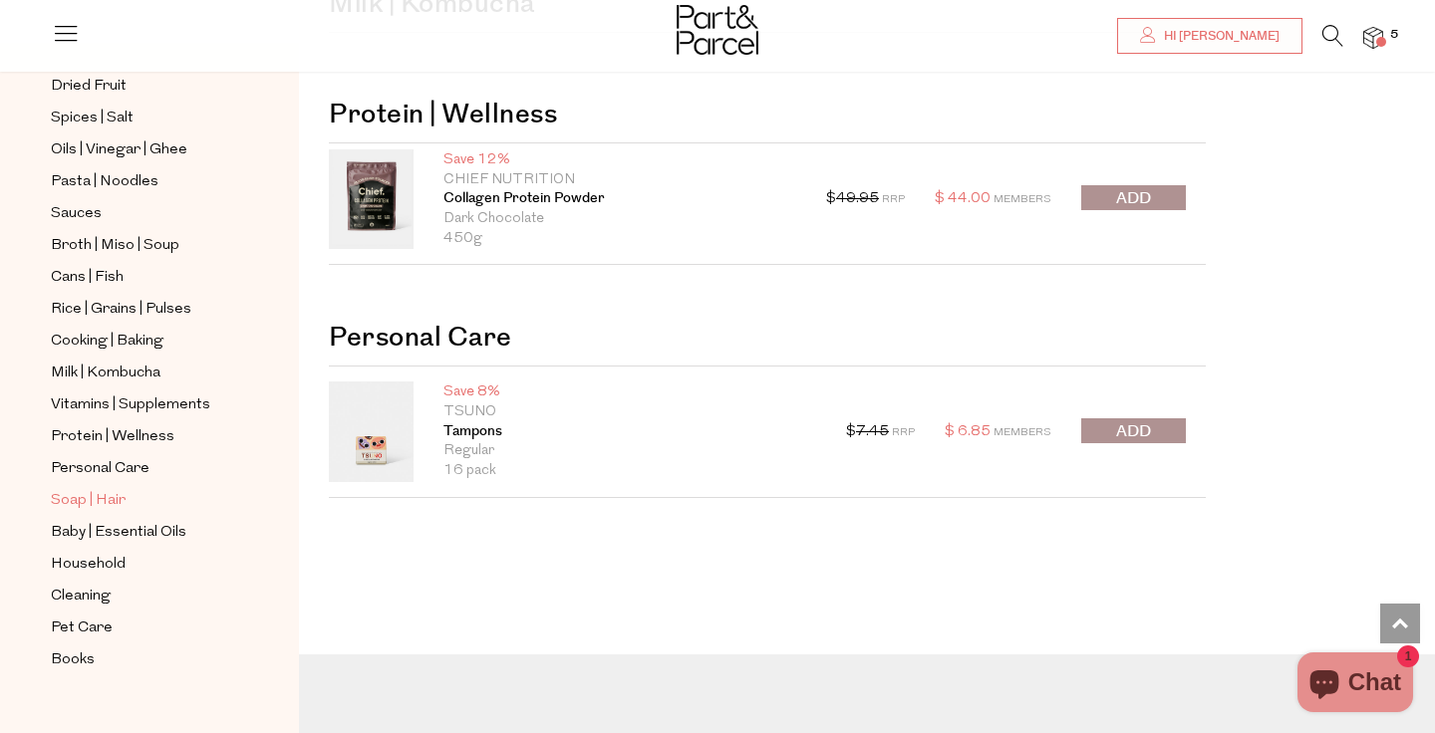
click at [84, 492] on span "Soap | Hair" at bounding box center [88, 501] width 75 height 24
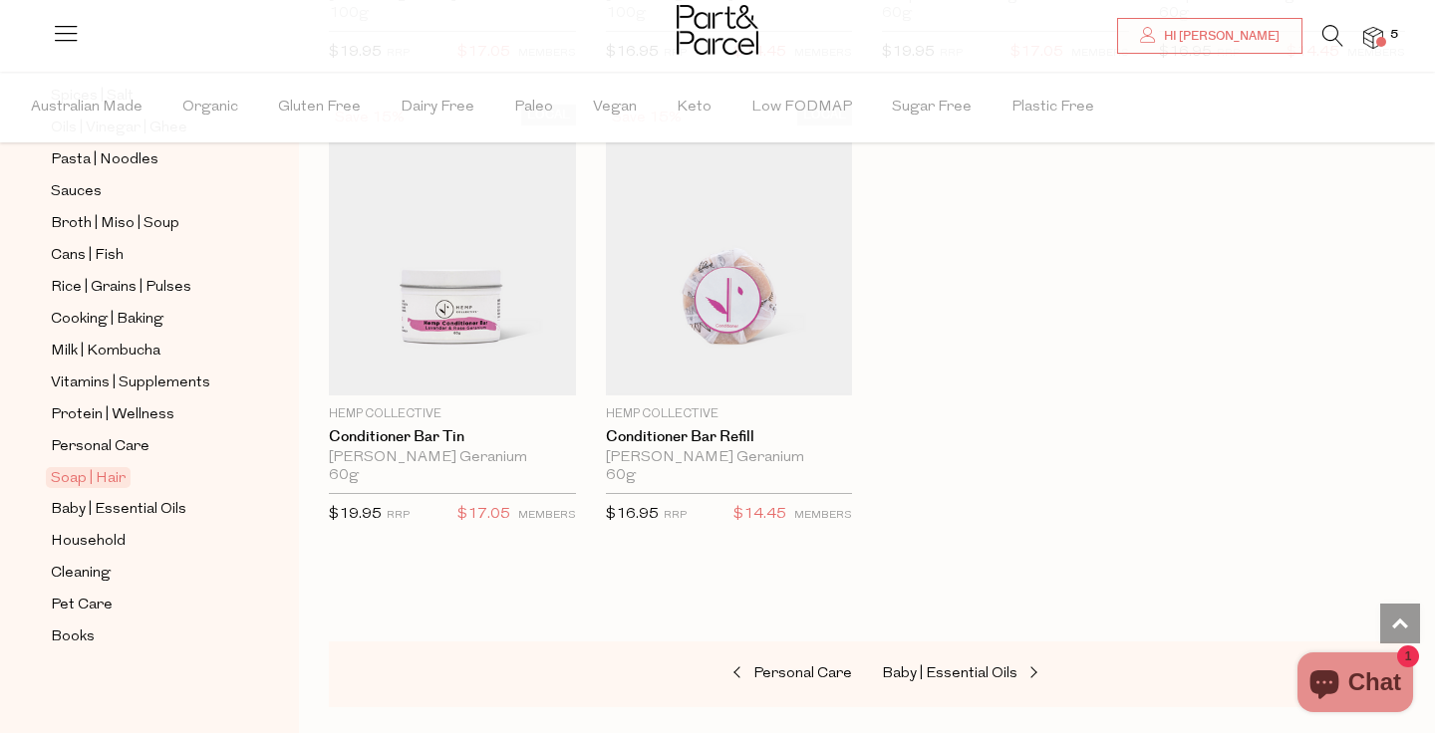
scroll to position [729, 0]
click at [77, 633] on span "Books" at bounding box center [73, 635] width 44 height 24
